Goal: Find specific page/section: Find specific page/section

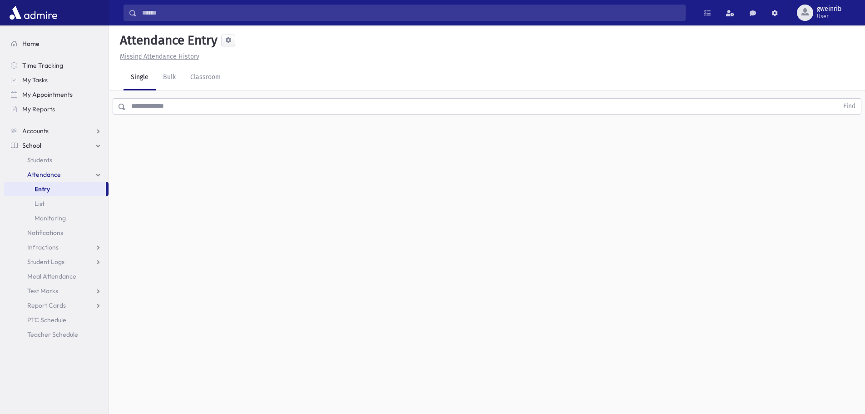
click at [38, 44] on span "Home" at bounding box center [30, 43] width 17 height 8
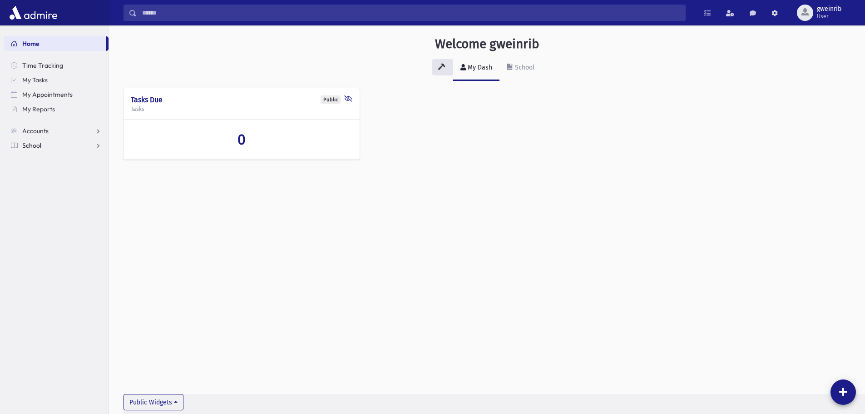
click at [30, 145] on span "School" at bounding box center [31, 145] width 19 height 8
click at [44, 159] on span "Students" at bounding box center [39, 160] width 25 height 8
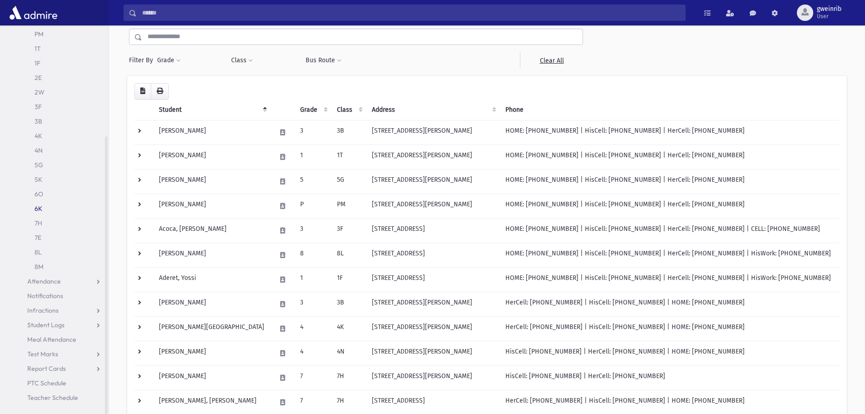
scroll to position [45, 0]
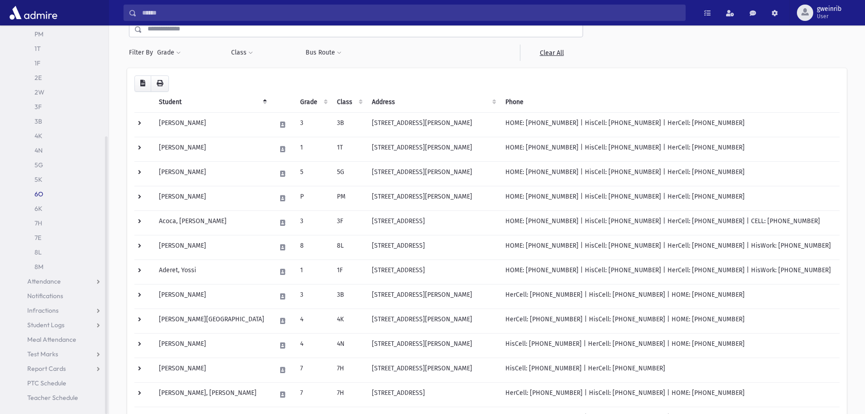
click at [44, 192] on link "6O" at bounding box center [56, 194] width 105 height 15
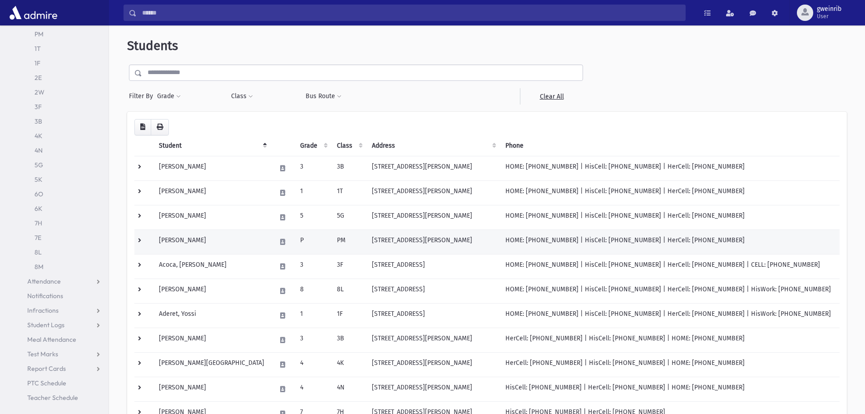
scroll to position [0, 0]
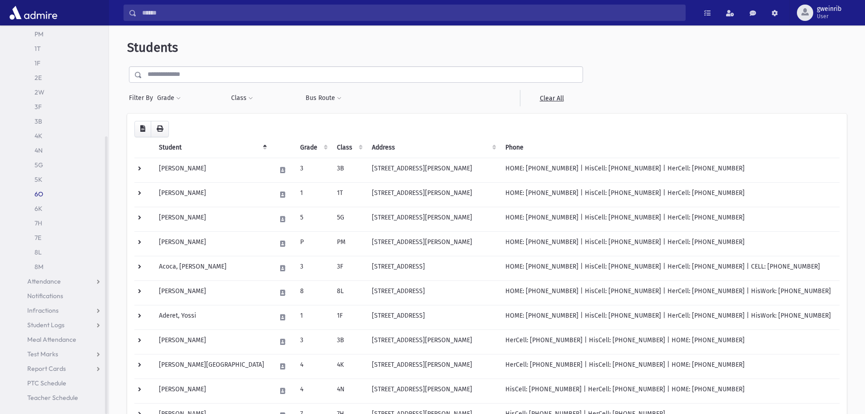
click at [42, 193] on link "6O" at bounding box center [56, 194] width 105 height 15
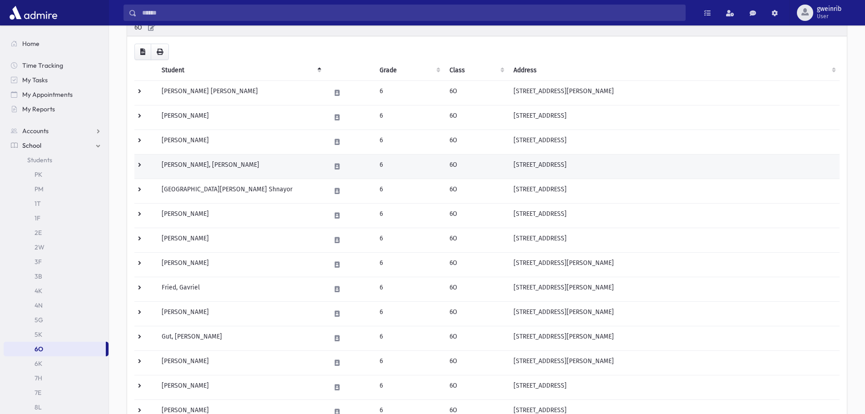
scroll to position [91, 0]
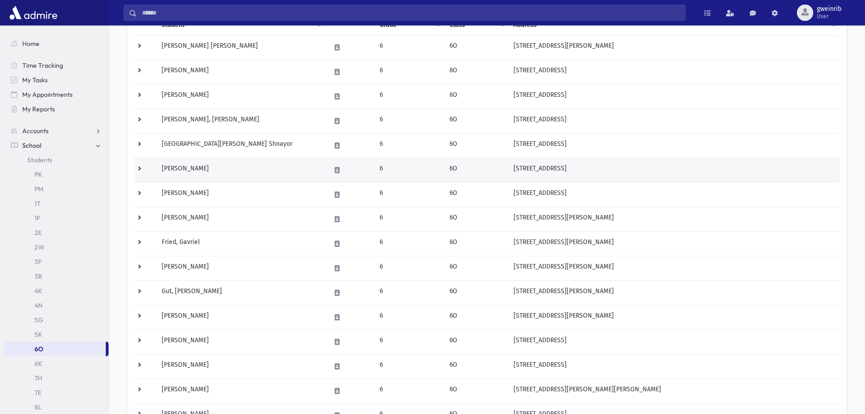
click at [236, 168] on td "Eisenberg, Dovy" at bounding box center [240, 170] width 169 height 25
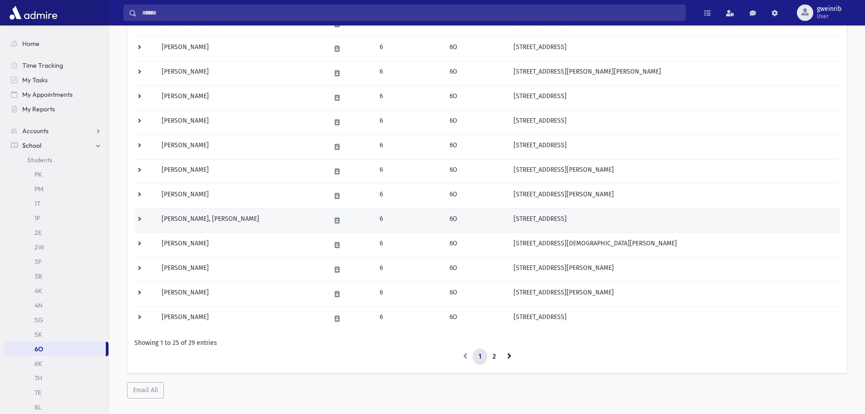
scroll to position [409, 0]
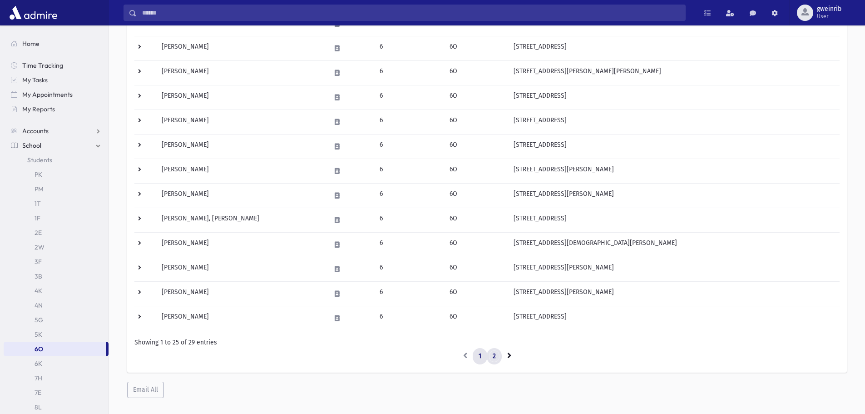
click at [491, 358] on link "2" at bounding box center [494, 356] width 15 height 16
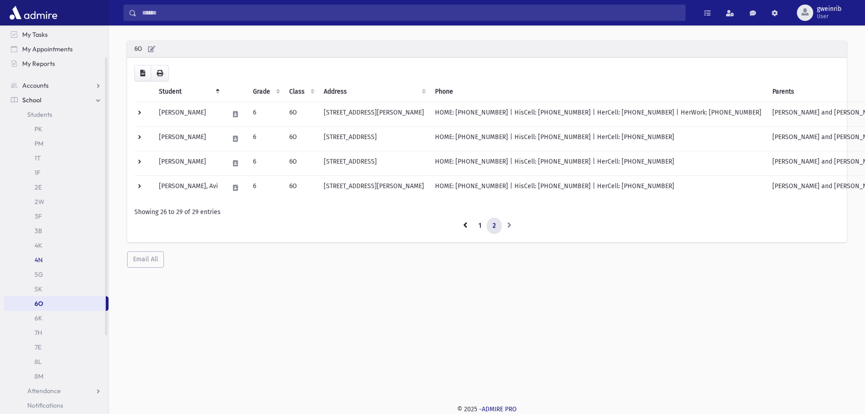
scroll to position [91, 0]
click at [40, 268] on link "6K" at bounding box center [56, 272] width 105 height 15
click at [42, 269] on link "6K" at bounding box center [56, 272] width 105 height 15
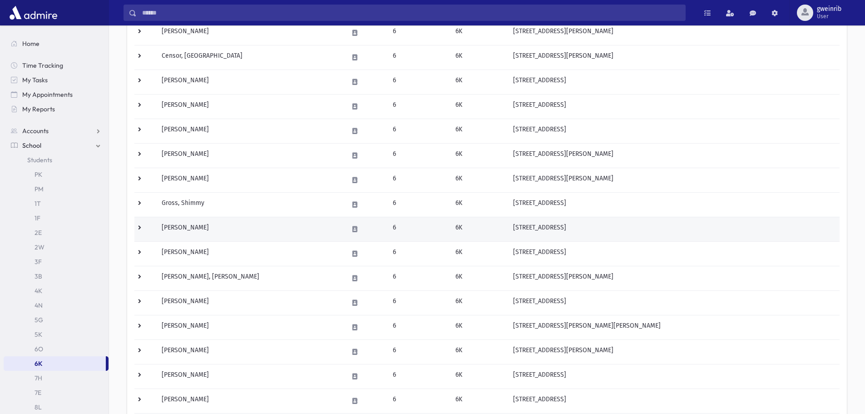
scroll to position [318, 0]
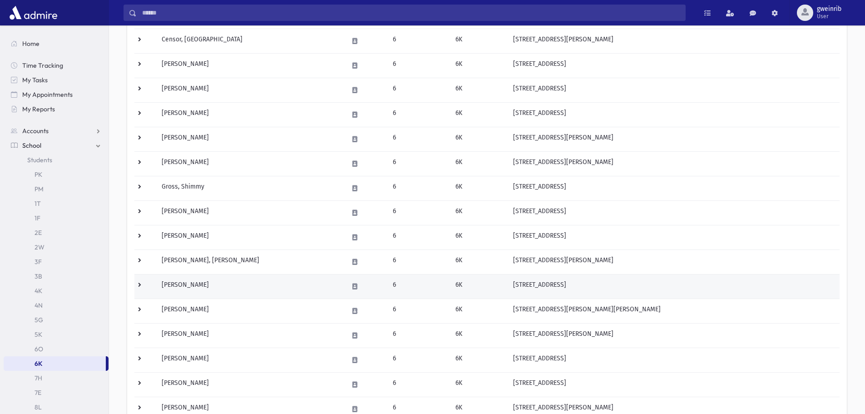
drag, startPoint x: 234, startPoint y: 259, endPoint x: 227, endPoint y: 283, distance: 25.4
click at [227, 283] on td "[PERSON_NAME]" at bounding box center [249, 286] width 187 height 25
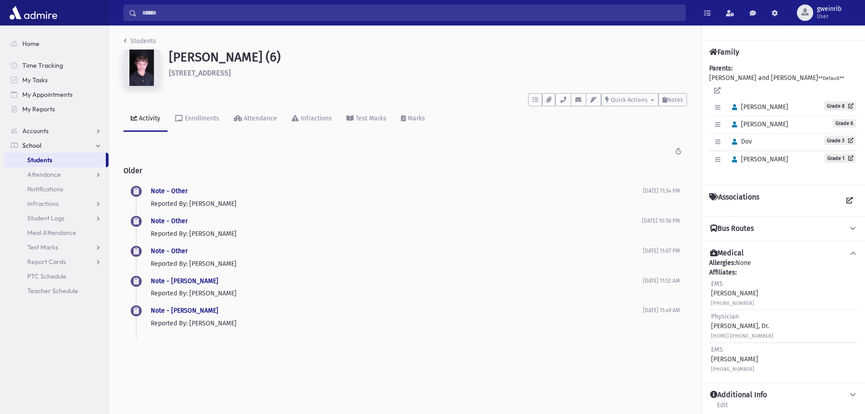
scroll to position [20, 0]
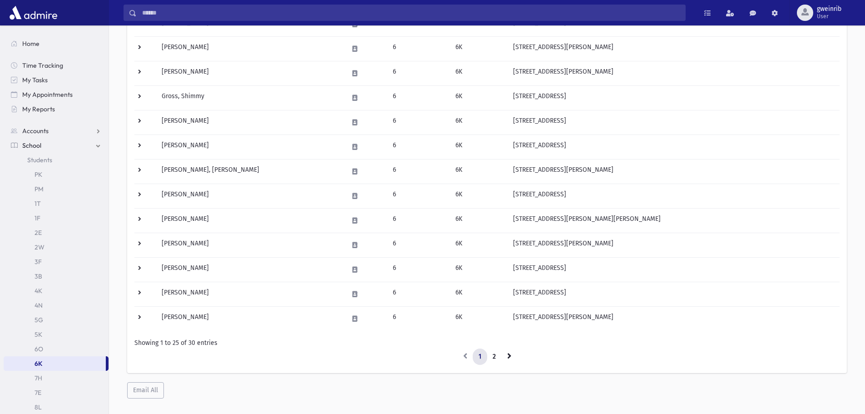
scroll to position [409, 0]
click at [493, 355] on link "2" at bounding box center [494, 356] width 15 height 16
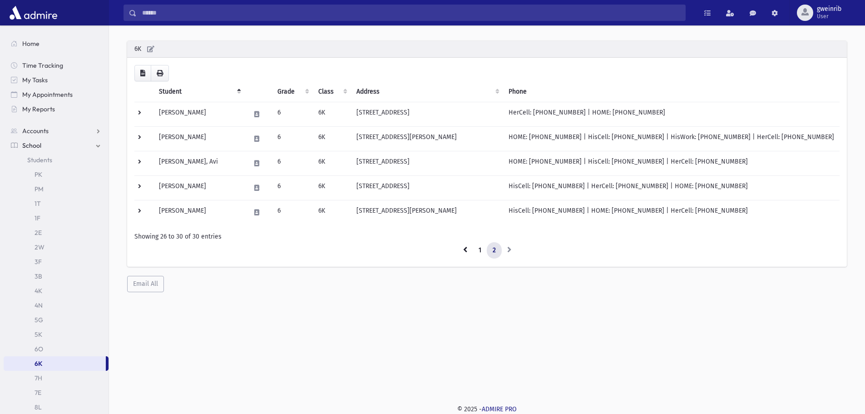
scroll to position [24, 0]
click at [479, 246] on link "1" at bounding box center [480, 250] width 15 height 16
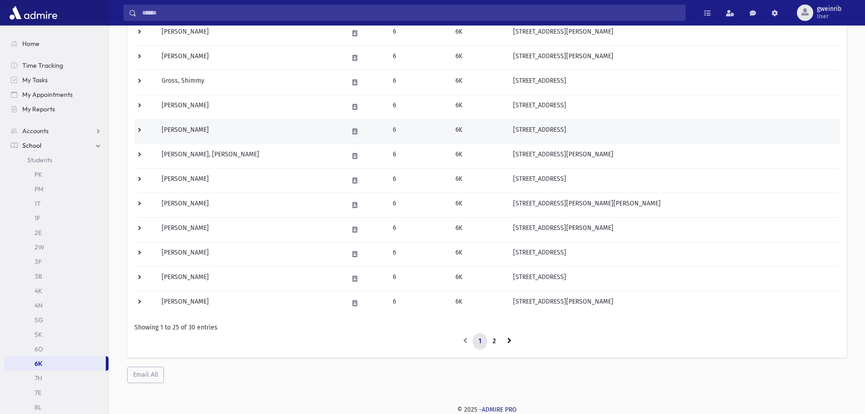
scroll to position [424, 0]
click at [492, 342] on link "2" at bounding box center [494, 340] width 15 height 16
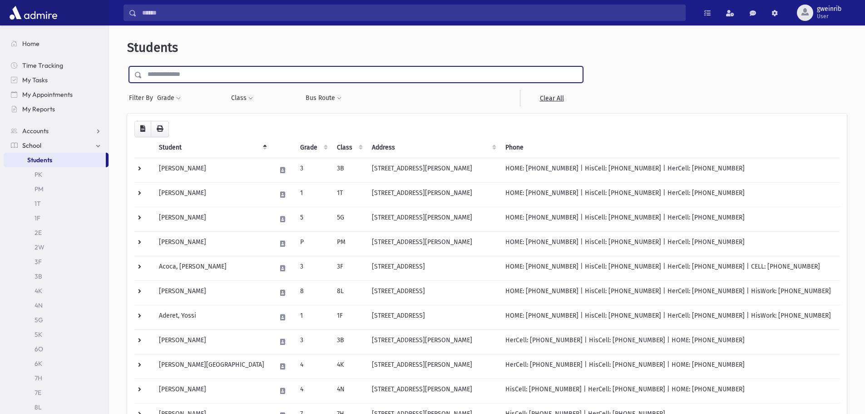
click at [185, 73] on input "text" at bounding box center [362, 74] width 440 height 16
type input "****"
click at [127, 66] on input "submit" at bounding box center [139, 72] width 25 height 12
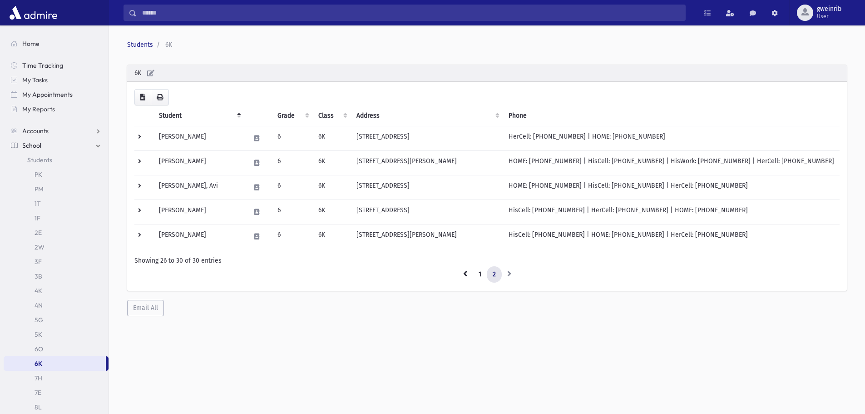
scroll to position [24, 0]
